Goal: Information Seeking & Learning: Stay updated

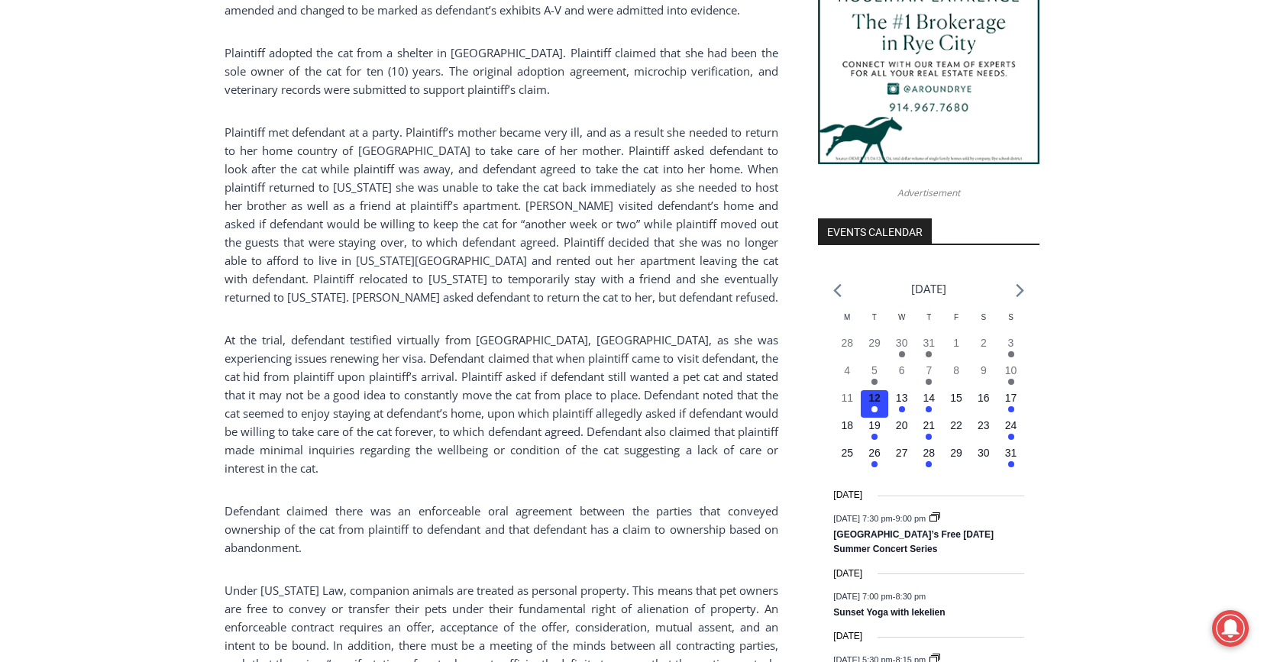
scroll to position [1603, 0]
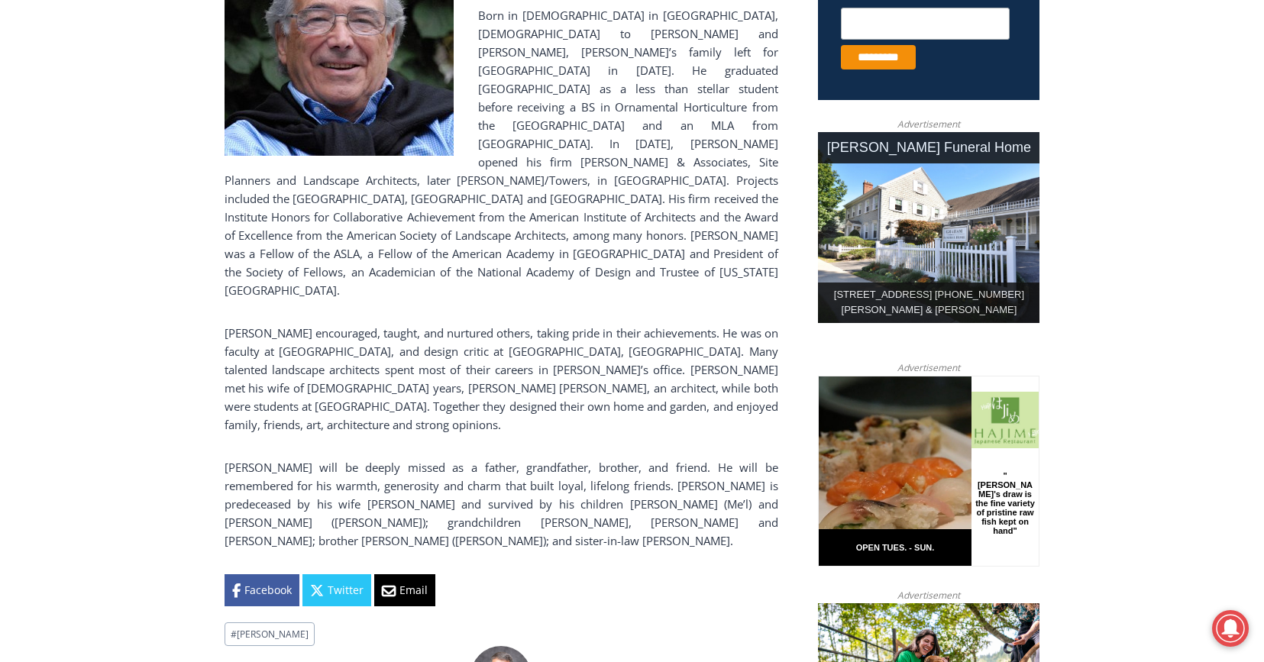
scroll to position [687, 0]
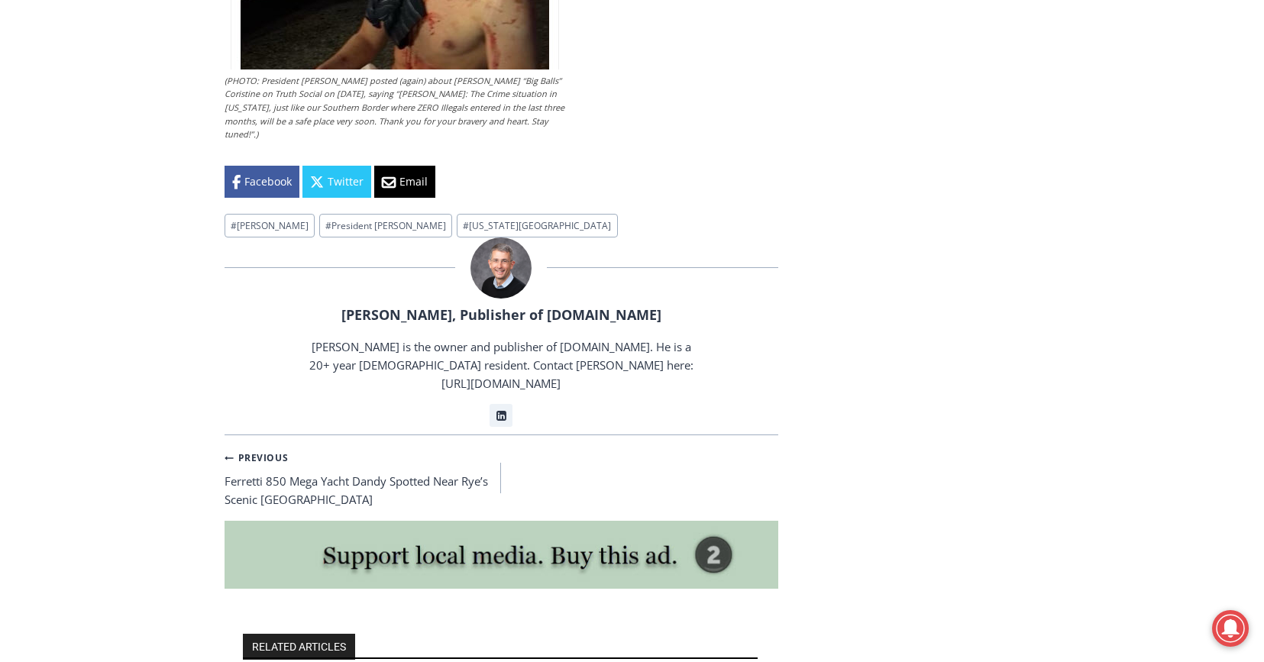
scroll to position [4276, 0]
